Goal: Find specific page/section: Find specific page/section

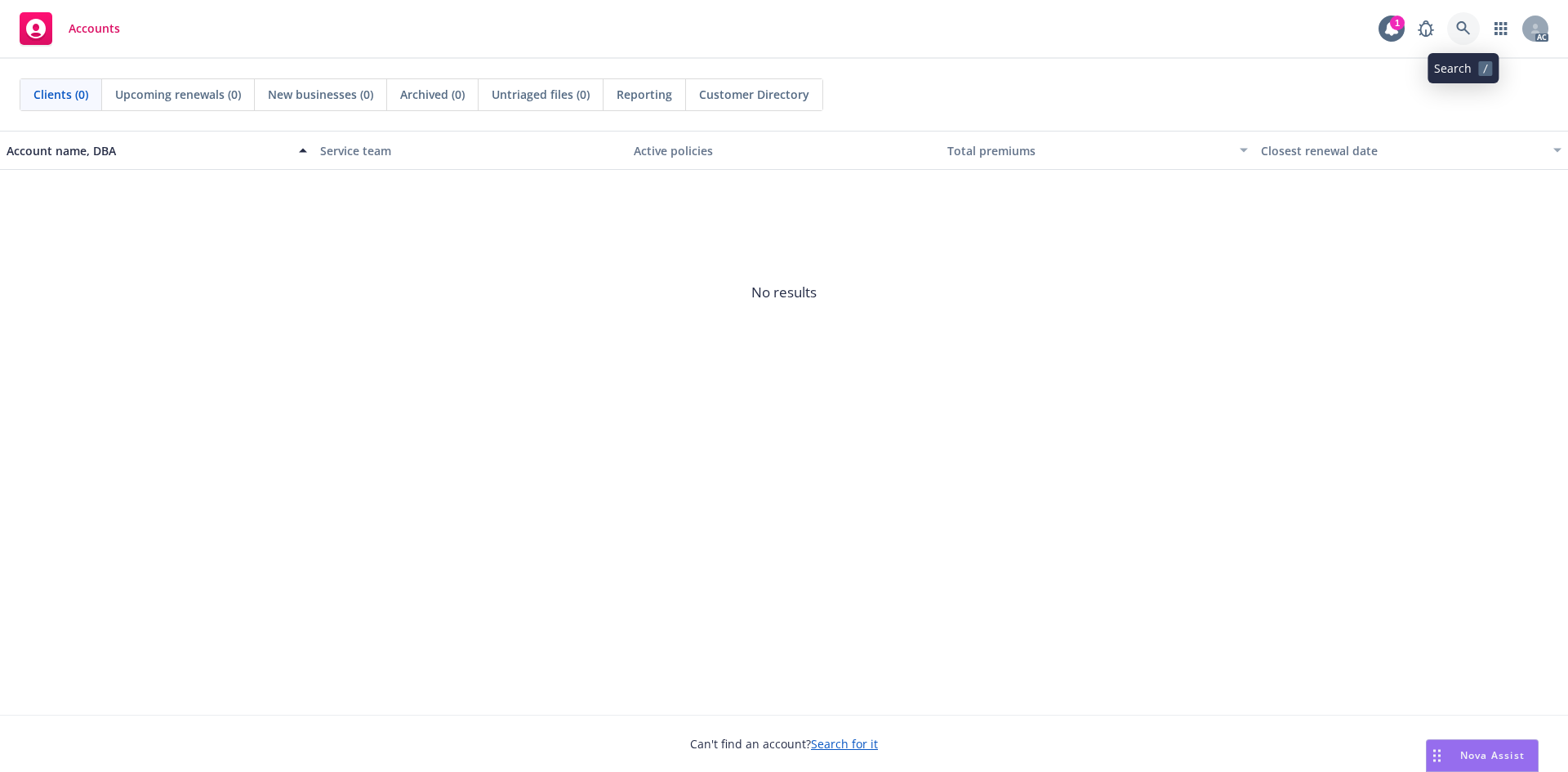
click at [1459, 23] on icon at bounding box center [1463, 28] width 14 height 14
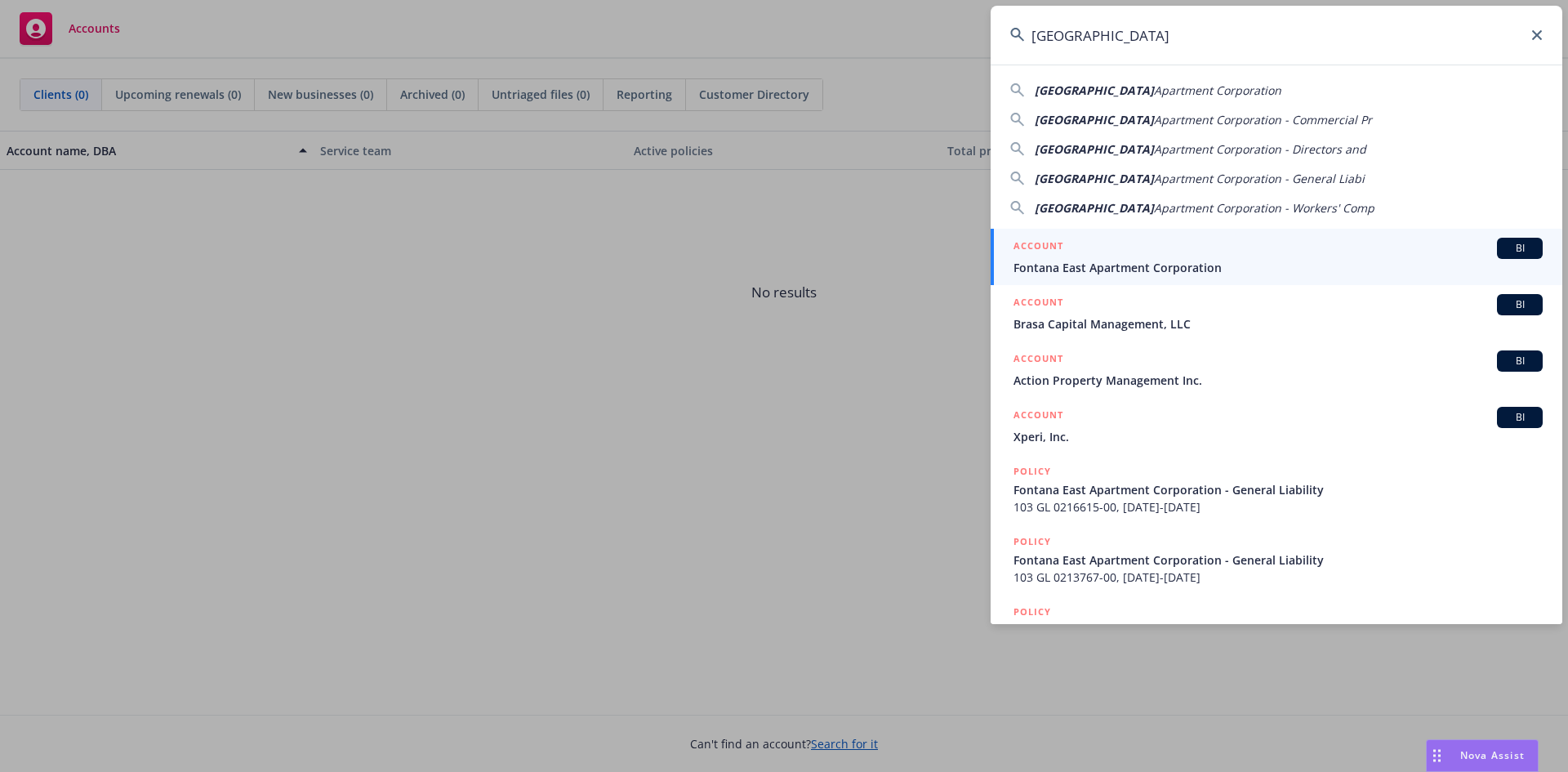
click at [1082, 97] on span "[GEOGRAPHIC_DATA]" at bounding box center [1094, 91] width 120 height 16
type input "Fontana East Apartment Corporation"
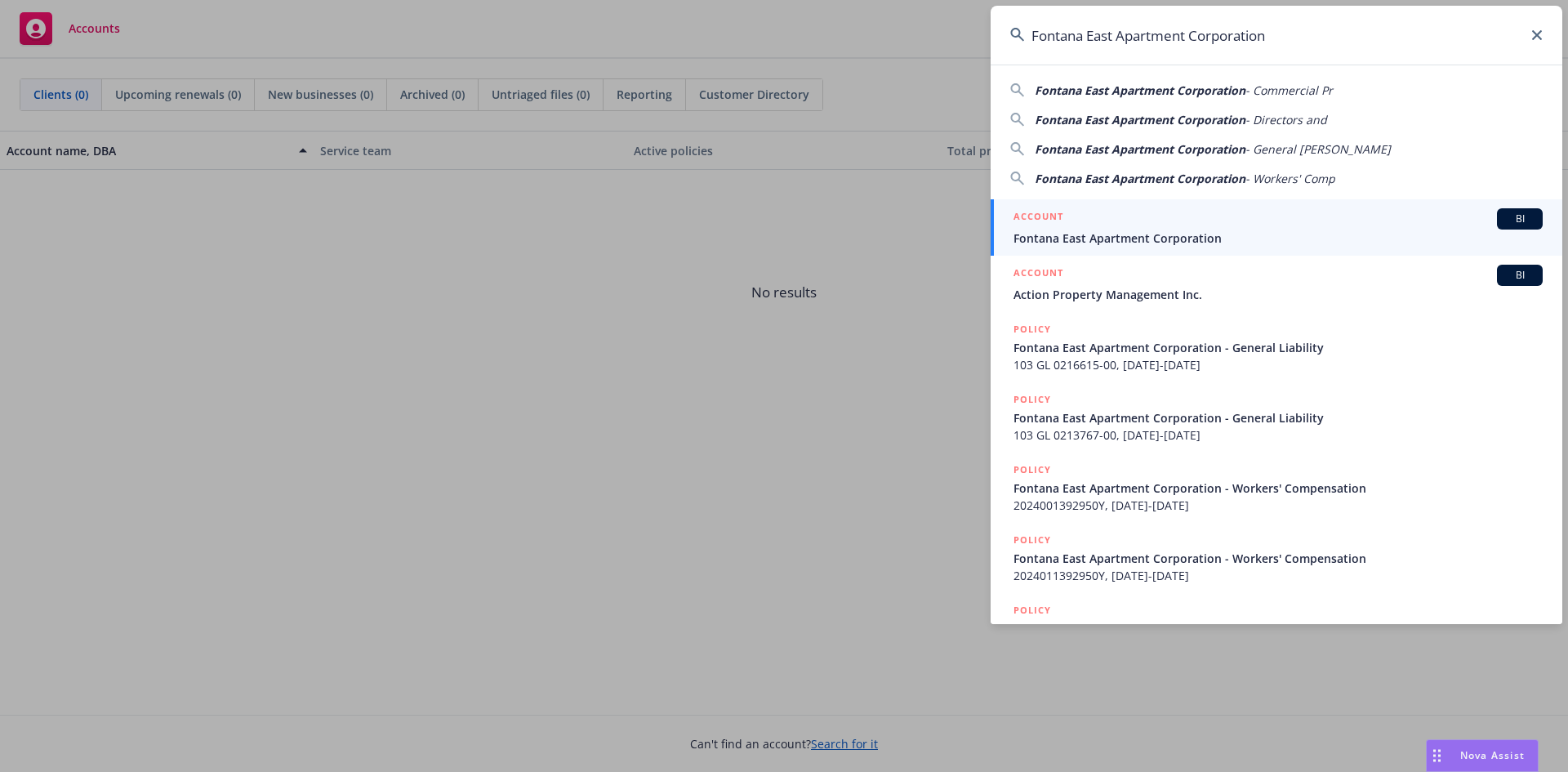
click at [1101, 238] on span "Fontana East Apartment Corporation" at bounding box center [1279, 239] width 529 height 18
